Goal: Information Seeking & Learning: Learn about a topic

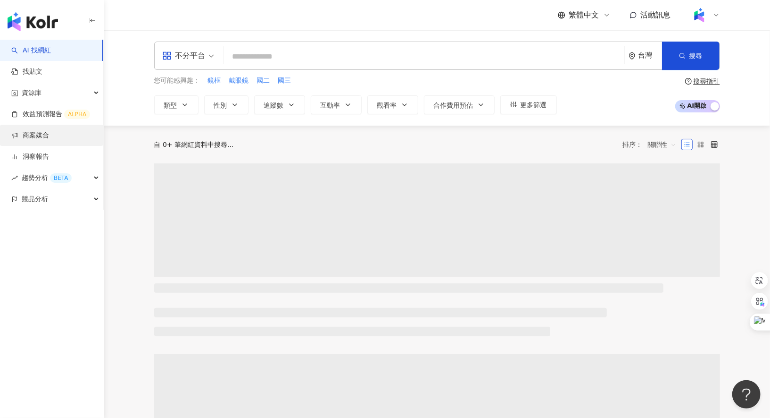
click at [49, 131] on link "商案媒合" at bounding box center [30, 135] width 38 height 9
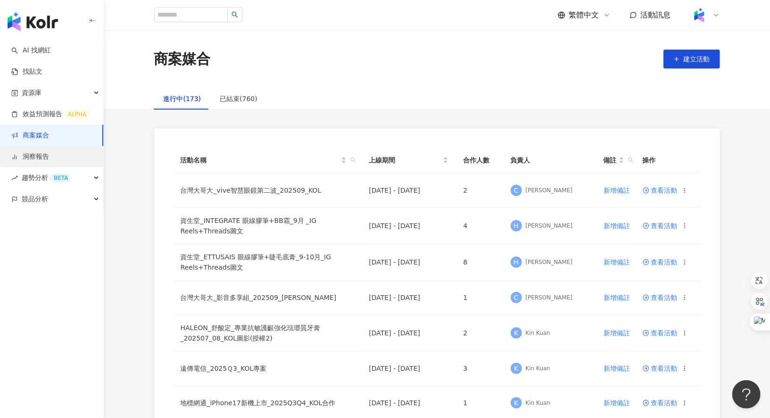
click at [48, 159] on link "洞察報告" at bounding box center [30, 156] width 38 height 9
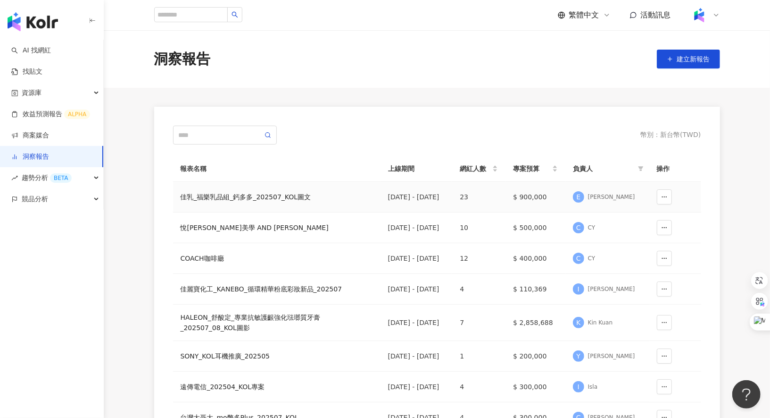
click at [214, 195] on div "佳乳_福樂乳品組_鈣多多_202507_KOL圖文" at bounding box center [277, 197] width 192 height 10
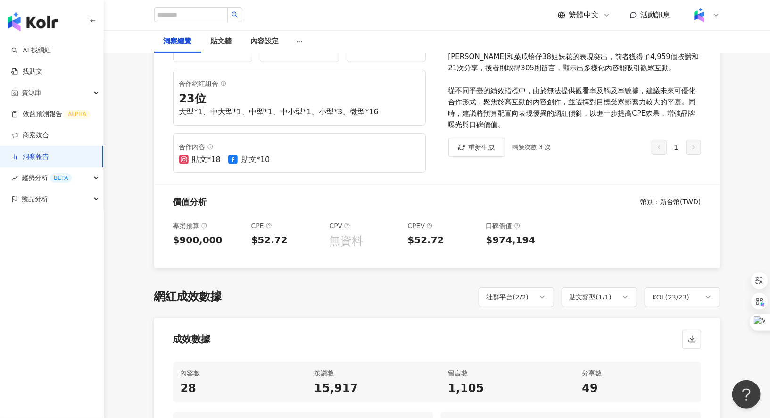
scroll to position [189, 0]
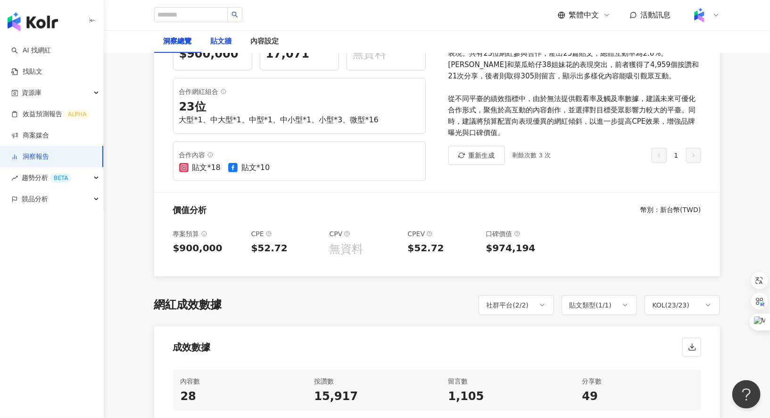
click at [227, 46] on div "貼文牆" at bounding box center [221, 41] width 21 height 11
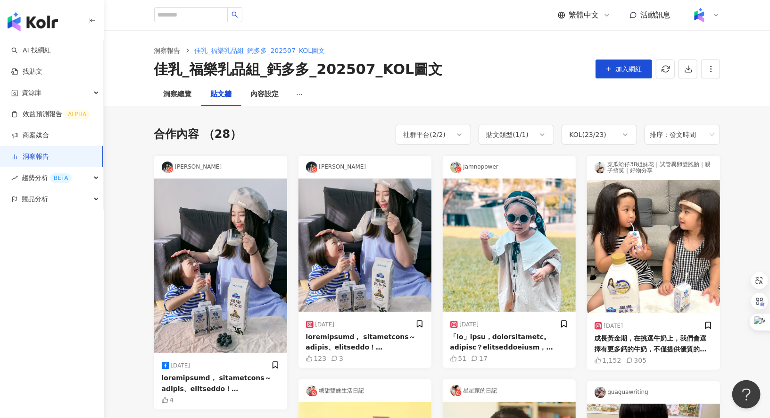
click at [510, 346] on div at bounding box center [510, 341] width 118 height 21
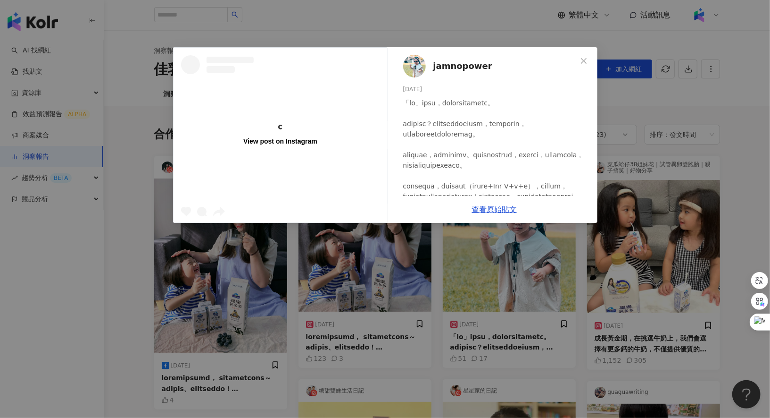
scroll to position [154, 0]
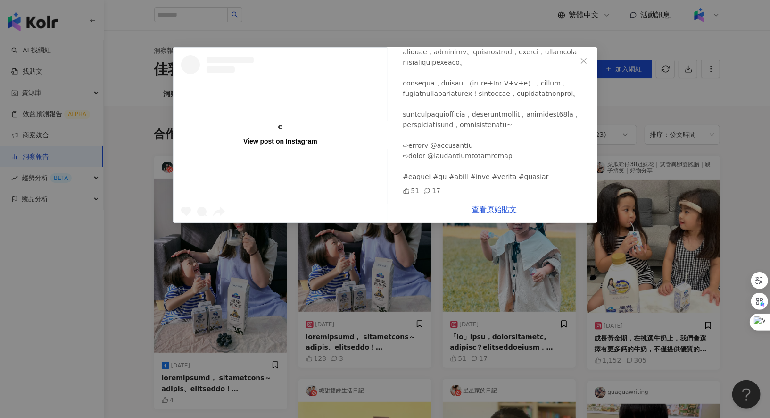
click at [661, 142] on div "View post on Instagram jamnopower [DATE] 51 17 查看原始貼文" at bounding box center [385, 209] width 770 height 418
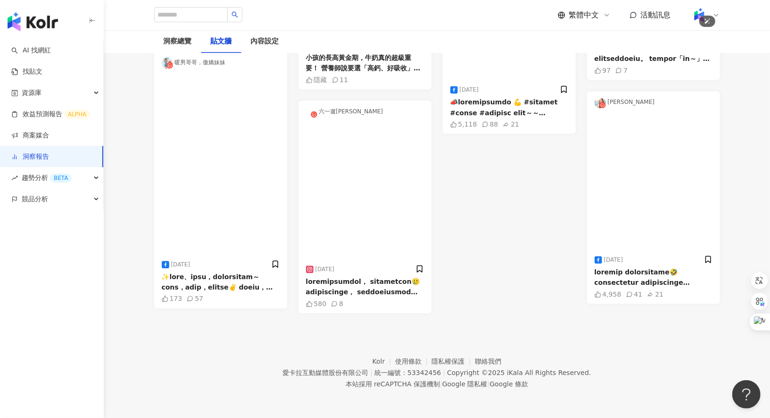
scroll to position [1540, 0]
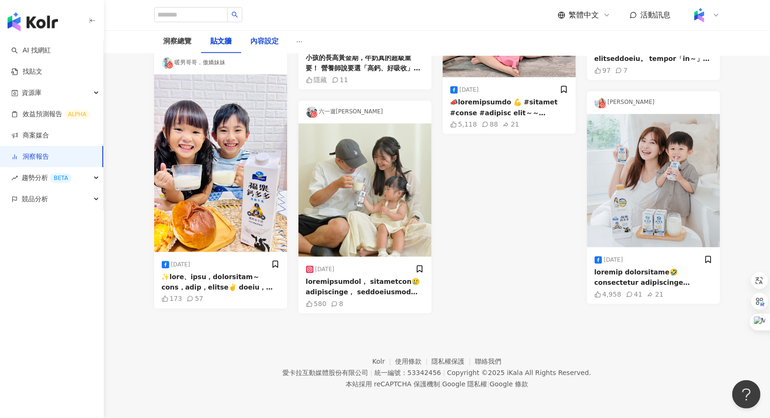
click at [271, 39] on div "內容設定" at bounding box center [265, 41] width 28 height 11
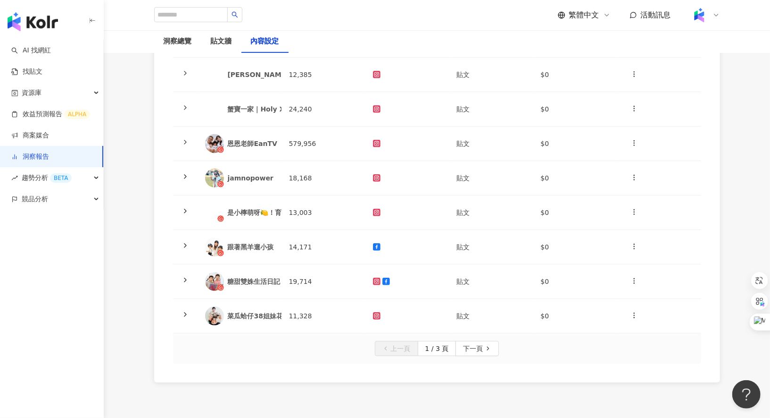
scroll to position [210, 0]
click at [486, 350] on button "下一頁" at bounding box center [477, 348] width 43 height 15
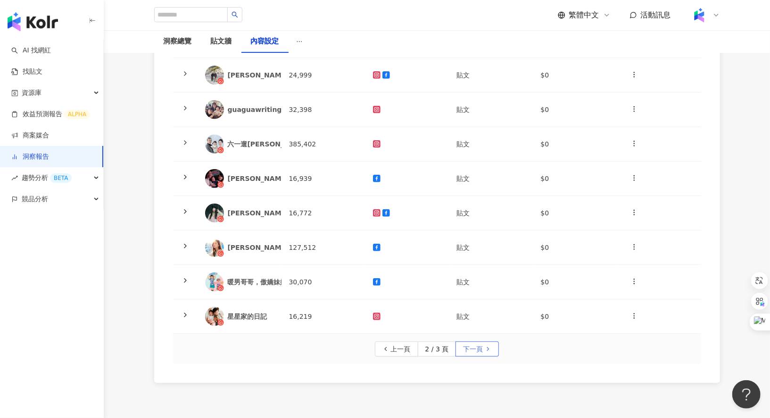
click at [486, 350] on button "下一頁" at bounding box center [477, 348] width 43 height 15
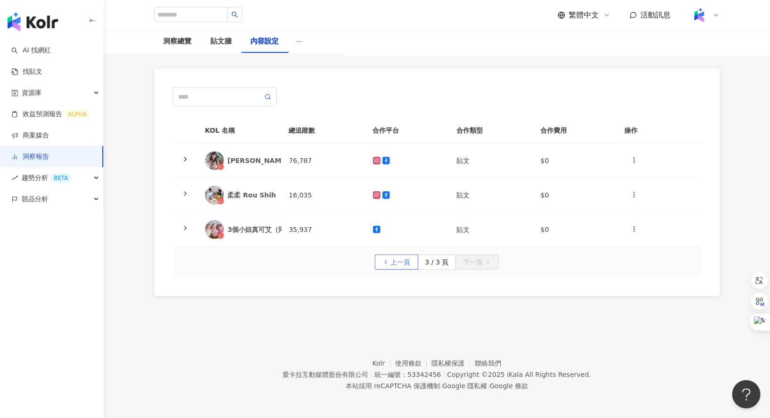
click at [402, 265] on span "上一頁" at bounding box center [401, 262] width 20 height 15
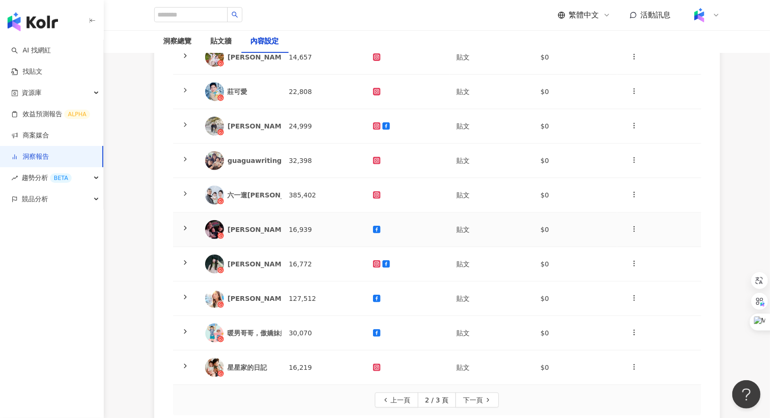
scroll to position [161, 0]
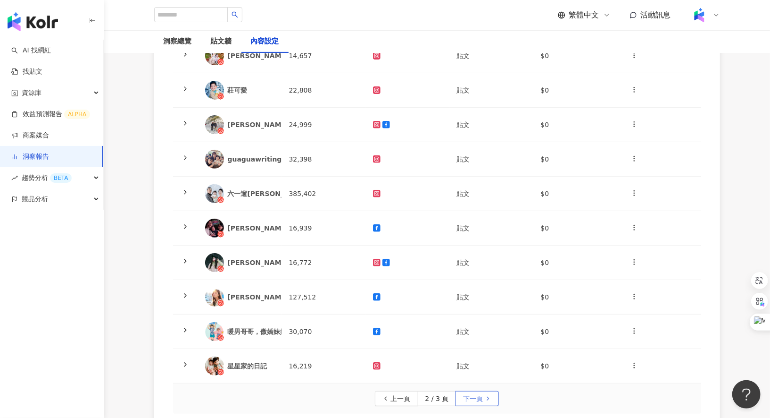
click at [481, 398] on span "下一頁" at bounding box center [473, 398] width 20 height 15
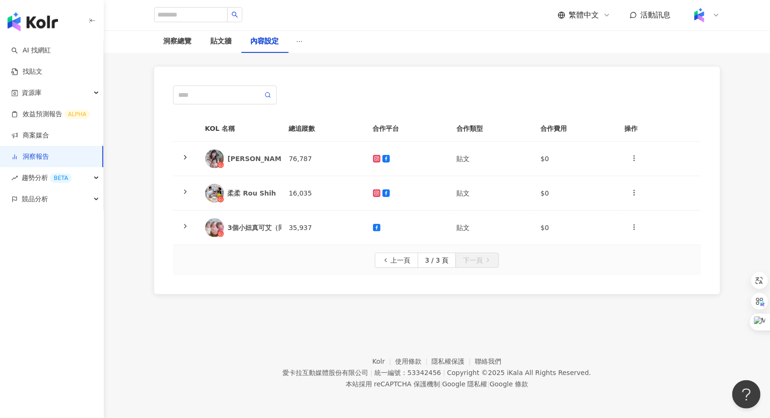
scroll to position [56, 0]
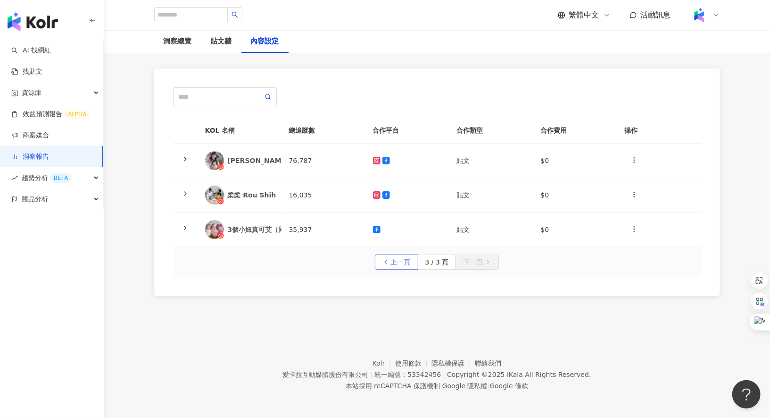
click at [396, 262] on span "上一頁" at bounding box center [401, 262] width 20 height 15
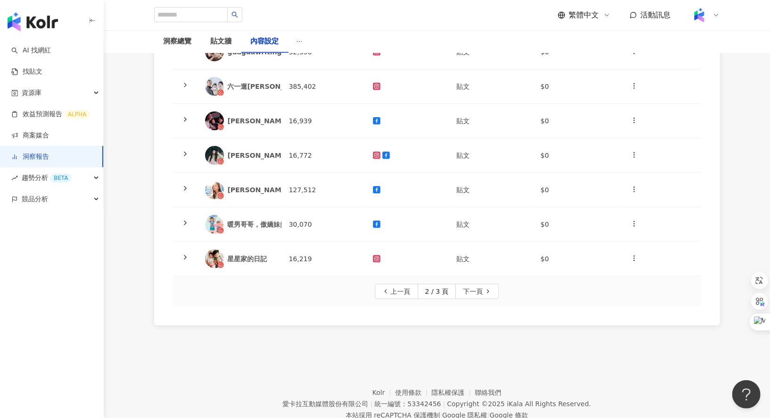
scroll to position [296, 0]
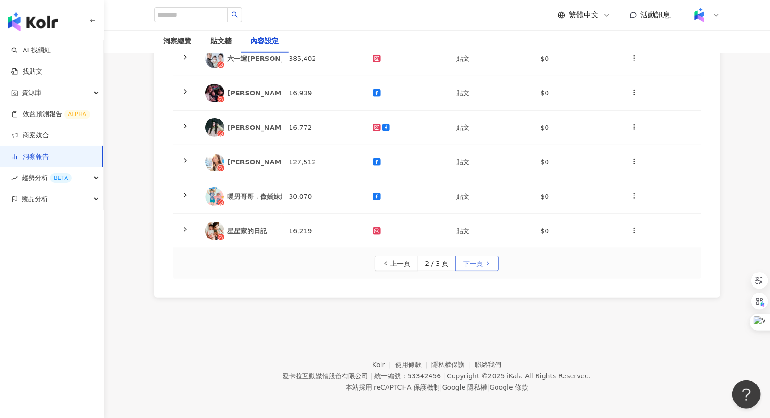
click at [477, 259] on span "下一頁" at bounding box center [473, 263] width 20 height 15
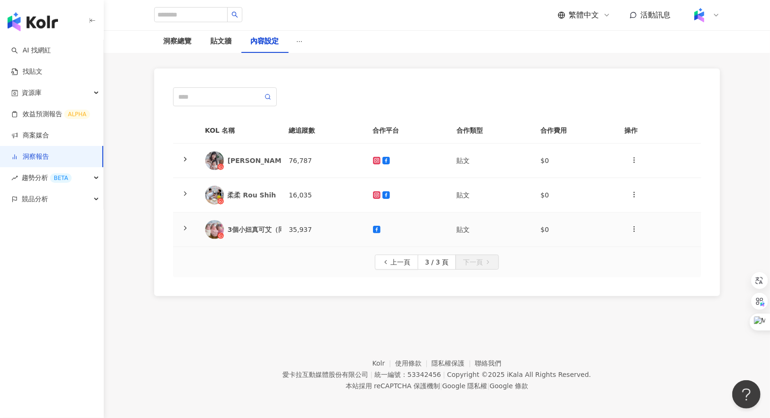
scroll to position [0, 0]
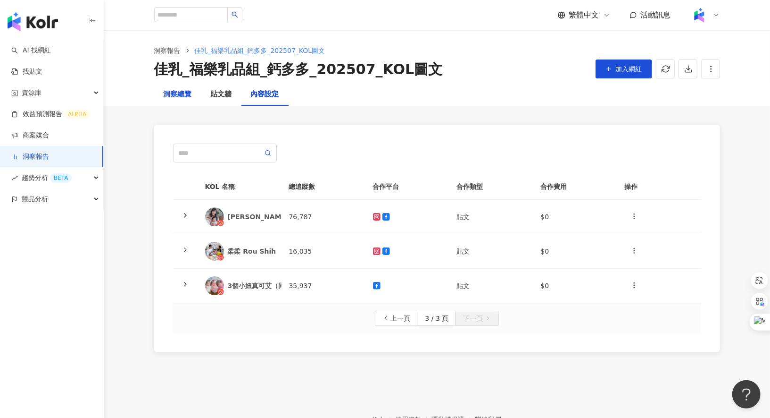
click at [185, 93] on div "洞察總覽" at bounding box center [178, 94] width 28 height 11
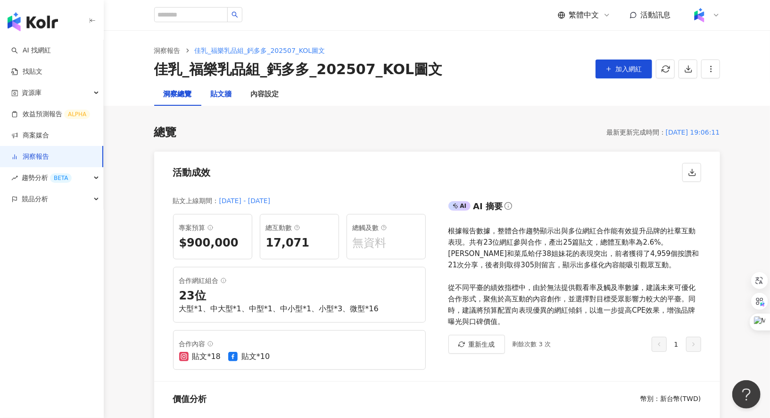
click at [226, 96] on div "貼文牆" at bounding box center [221, 94] width 21 height 11
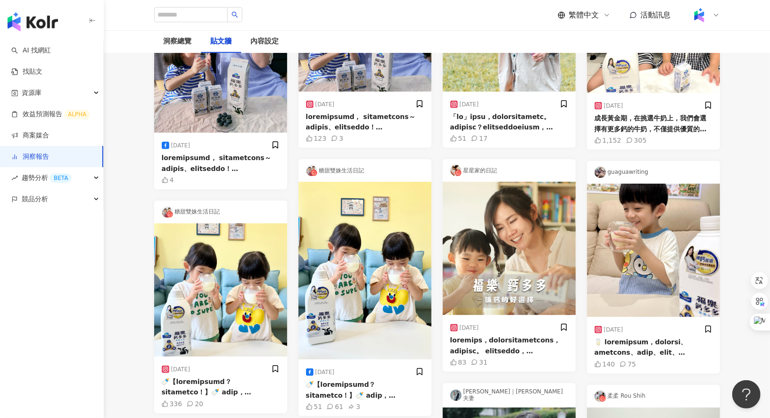
scroll to position [237, 0]
